Goal: Information Seeking & Learning: Learn about a topic

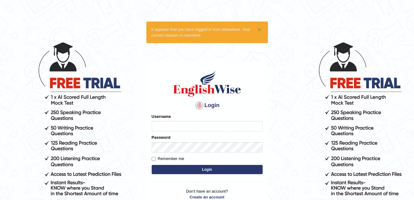
type input "ambikasharma"
click at [154, 160] on input "Remember me" at bounding box center [154, 159] width 4 height 4
checkbox input "true"
click at [182, 172] on button "Login" at bounding box center [207, 169] width 111 height 9
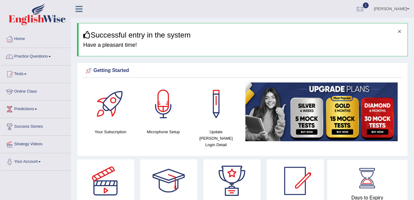
click at [400, 31] on button "×" at bounding box center [400, 31] width 4 height 6
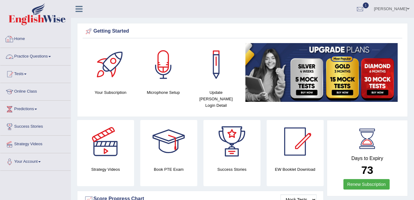
click at [37, 56] on link "Practice Questions" at bounding box center [35, 55] width 70 height 15
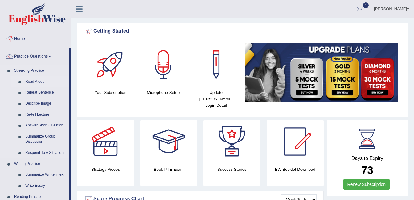
click at [39, 80] on link "Read Aloud" at bounding box center [46, 81] width 47 height 11
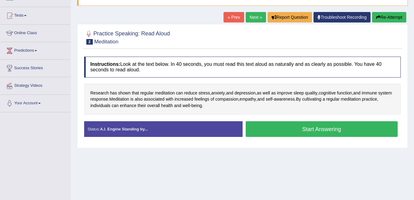
scroll to position [62, 0]
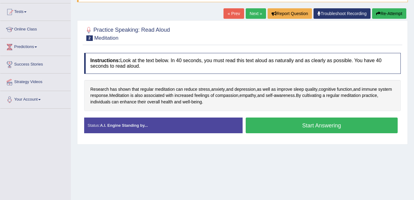
click at [266, 131] on button "Start Answering" at bounding box center [322, 126] width 152 height 16
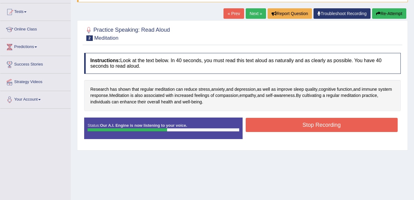
click at [266, 131] on button "Stop Recording" at bounding box center [322, 125] width 152 height 14
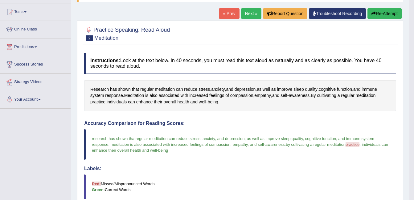
click at [338, 163] on div "Accuracy Comparison for Reading Scores: research has shown that the regular med…" at bounding box center [240, 170] width 312 height 99
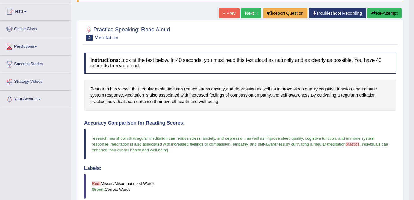
scroll to position [45, 0]
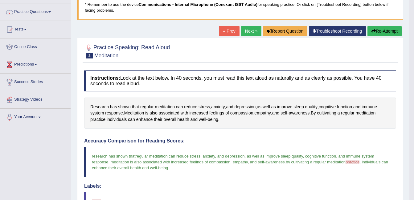
click at [203, 77] on h4 "Instructions: Look at the text below. In 40 seconds, you must read this text al…" at bounding box center [240, 81] width 312 height 21
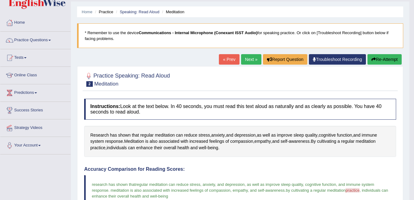
scroll to position [8, 0]
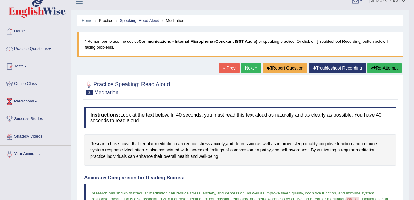
click at [329, 143] on span "cognitive" at bounding box center [327, 144] width 17 height 6
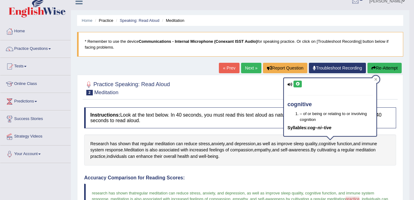
click at [294, 83] on button at bounding box center [298, 84] width 8 height 7
click at [267, 95] on div at bounding box center [240, 88] width 312 height 19
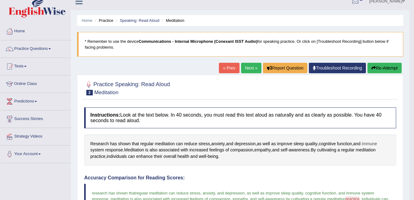
click at [371, 145] on span "immune" at bounding box center [369, 144] width 15 height 6
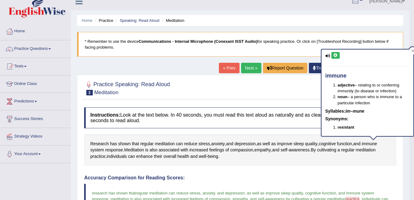
click at [336, 55] on icon at bounding box center [335, 56] width 5 height 4
click at [274, 88] on div at bounding box center [240, 88] width 312 height 19
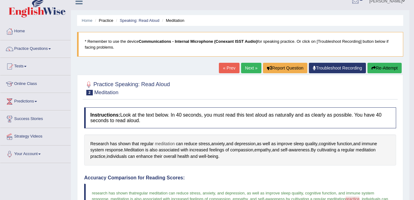
click at [166, 144] on span "meditation" at bounding box center [165, 144] width 20 height 6
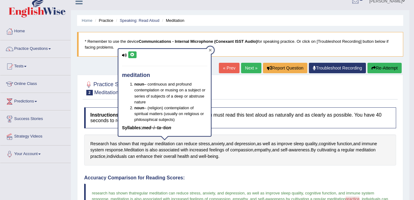
click at [214, 49] on div at bounding box center [210, 50] width 7 height 7
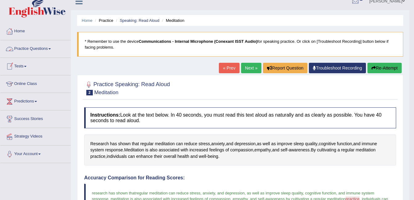
click at [38, 51] on link "Practice Questions" at bounding box center [35, 47] width 70 height 15
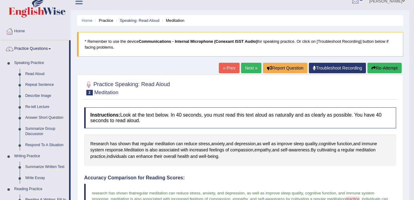
click at [74, 91] on div "Home Practice Speaking: Read Aloud Meditation * Remember to use the device Comm…" at bounding box center [240, 198] width 339 height 412
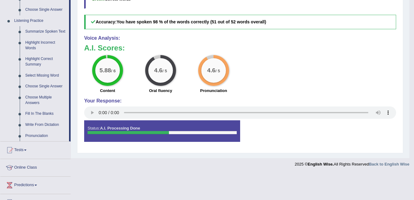
scroll to position [254, 0]
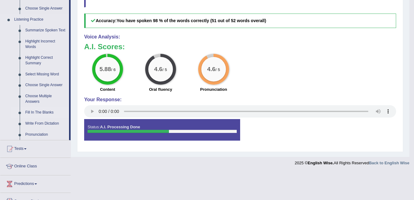
click at [43, 112] on link "Fill In The Blanks" at bounding box center [46, 112] width 47 height 11
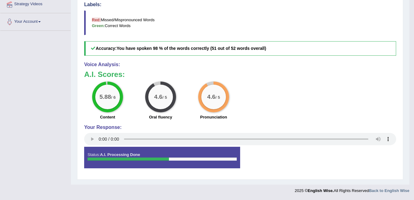
scroll to position [91, 0]
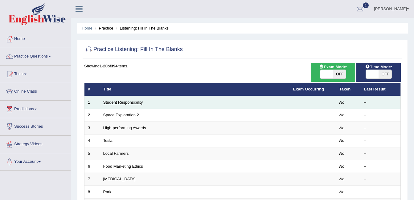
click at [123, 102] on link "Student Responsibility" at bounding box center [123, 102] width 40 height 5
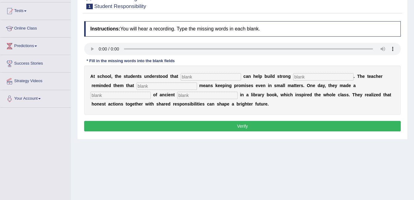
scroll to position [74, 0]
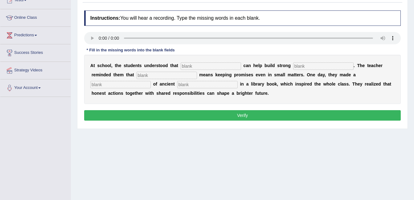
click at [187, 66] on input "text" at bounding box center [211, 66] width 60 height 7
type input "responsibility"
click at [293, 64] on input "text" at bounding box center [323, 66] width 60 height 7
type input "communities"
click at [137, 76] on input "text" at bounding box center [167, 75] width 60 height 7
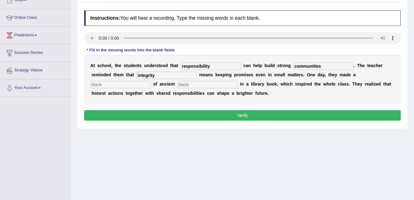
type input "integrity"
click at [151, 81] on input "text" at bounding box center [120, 84] width 60 height 7
type input "discovery"
click at [177, 83] on input "text" at bounding box center [207, 84] width 60 height 7
type input "word"
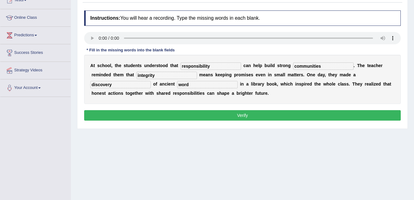
click at [203, 115] on button "Verify" at bounding box center [242, 115] width 317 height 10
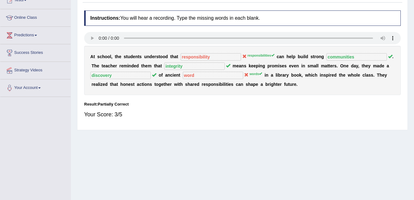
click at [386, 27] on div "Instructions: You will hear a recording. Type the missing words in each blank. …" at bounding box center [243, 67] width 320 height 120
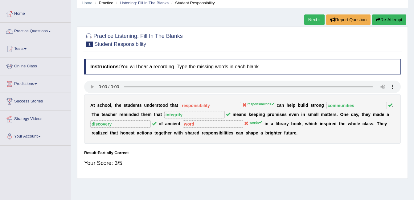
scroll to position [25, 0]
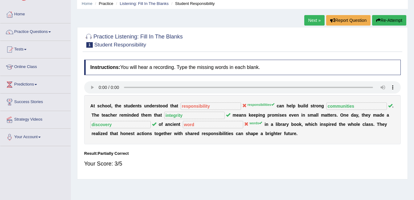
click at [310, 21] on link "Next »" at bounding box center [314, 20] width 20 height 10
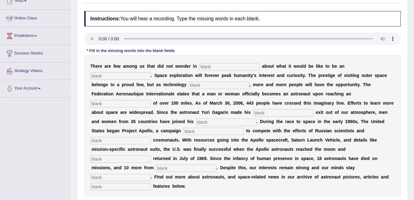
scroll to position [74, 0]
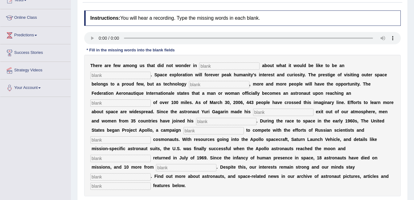
click at [185, 80] on div "T h e r e a r e f e w a m o n g u s t h a t d i d n o t w o n d e r i n a b o u…" at bounding box center [242, 126] width 317 height 142
